Goal: Task Accomplishment & Management: Manage account settings

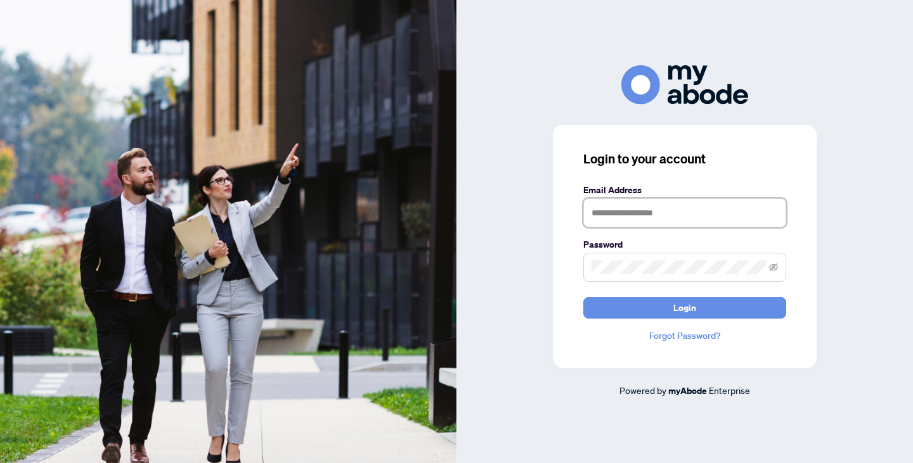
click at [670, 202] on input "text" at bounding box center [684, 212] width 203 height 29
type input "**********"
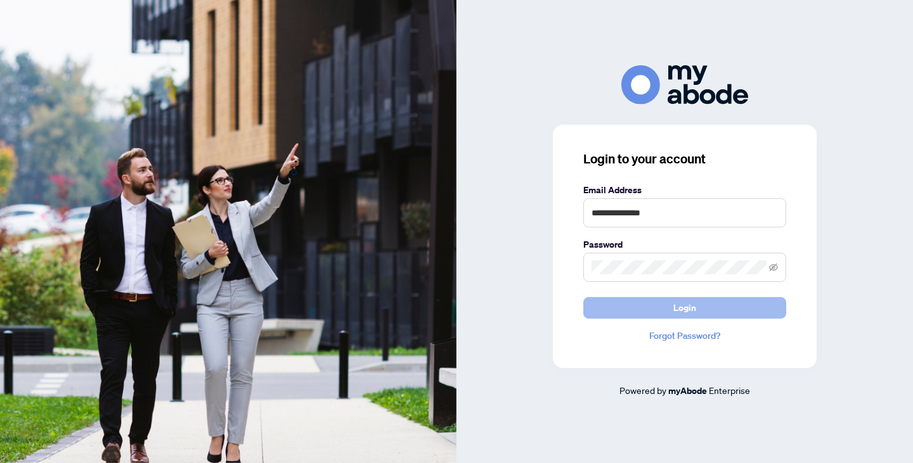
click at [671, 303] on button "Login" at bounding box center [684, 308] width 203 height 22
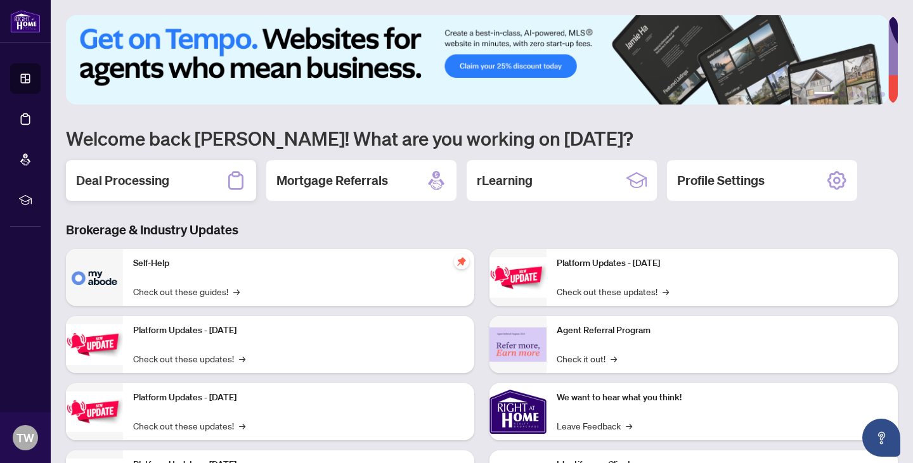
click at [214, 188] on div "Deal Processing" at bounding box center [161, 180] width 190 height 41
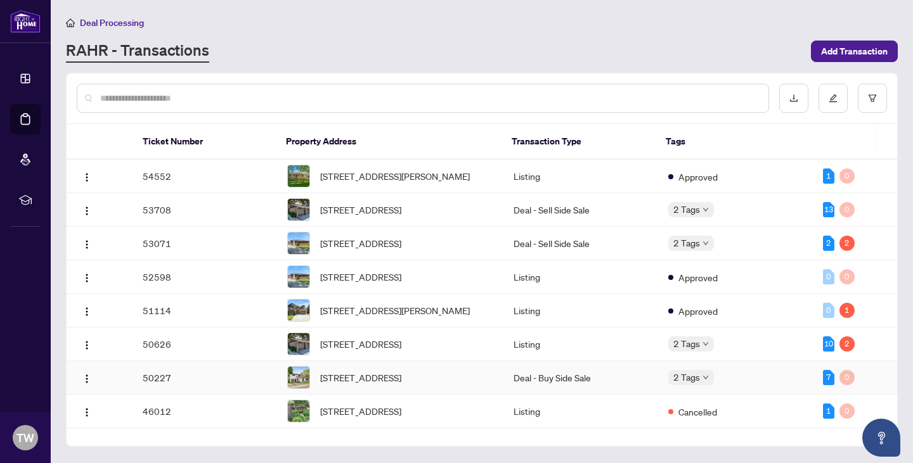
click at [241, 395] on td "50227" at bounding box center [204, 378] width 144 height 34
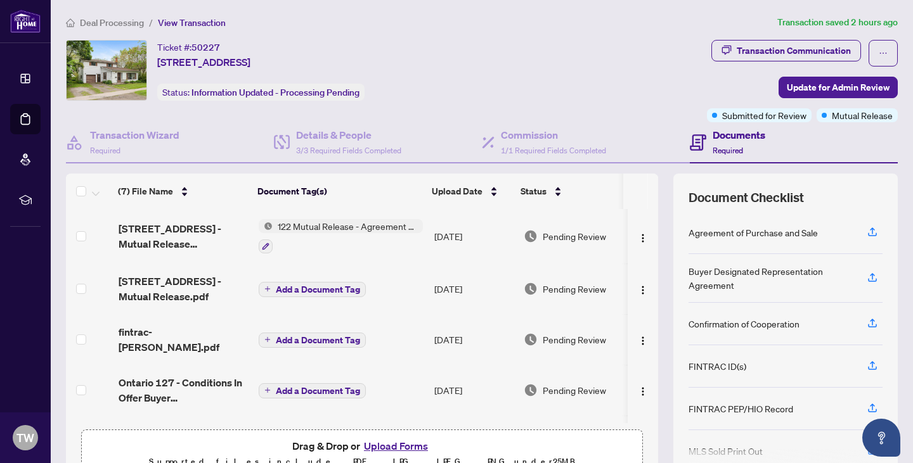
scroll to position [138, 0]
click at [262, 245] on icon "button" at bounding box center [265, 246] width 7 height 7
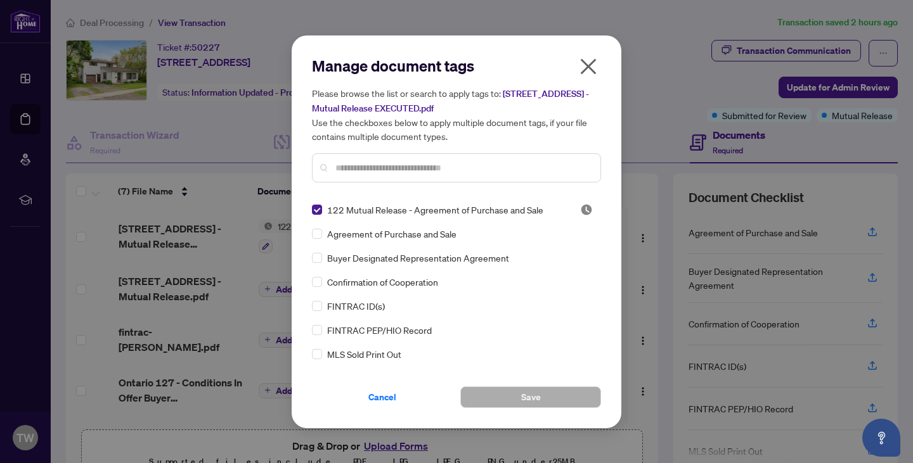
click at [594, 67] on icon "close" at bounding box center [588, 66] width 20 height 20
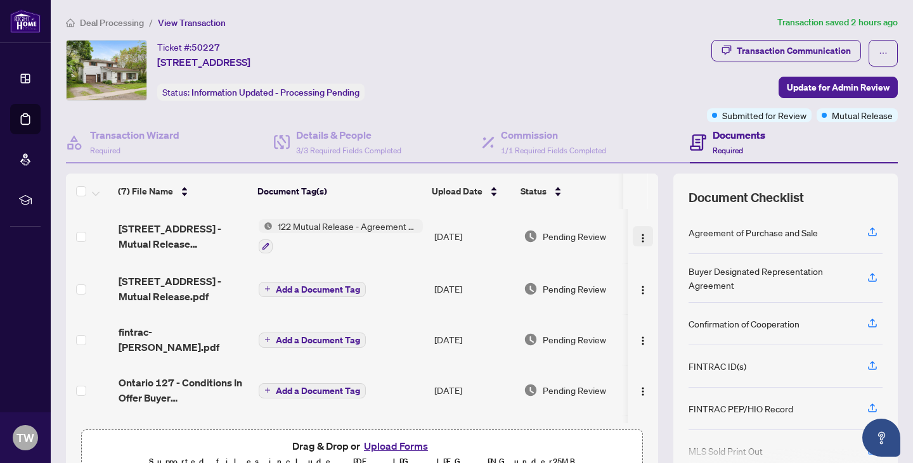
click at [638, 240] on img "button" at bounding box center [643, 238] width 10 height 10
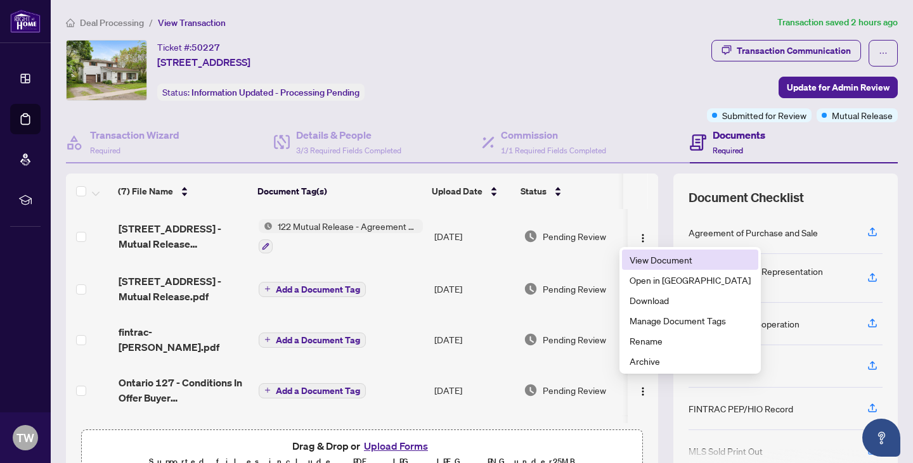
click at [641, 257] on span "View Document" at bounding box center [689, 260] width 121 height 14
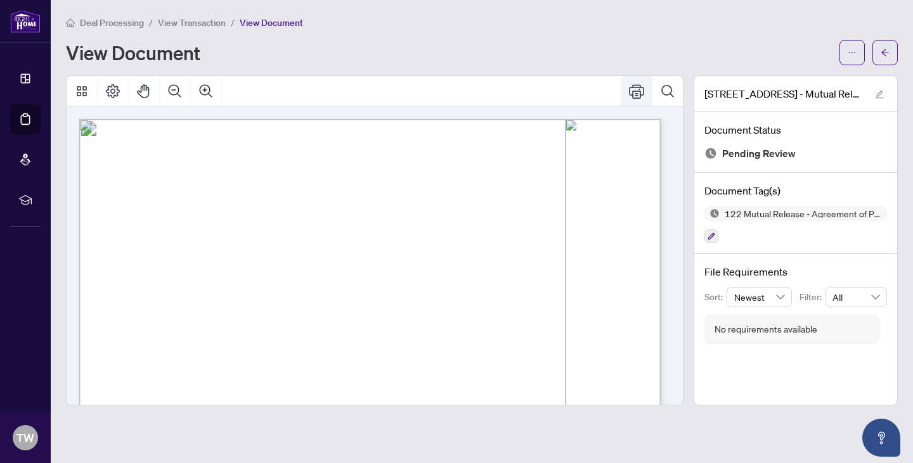
click at [637, 93] on icon "Print" at bounding box center [636, 91] width 15 height 15
